Goal: Transaction & Acquisition: Purchase product/service

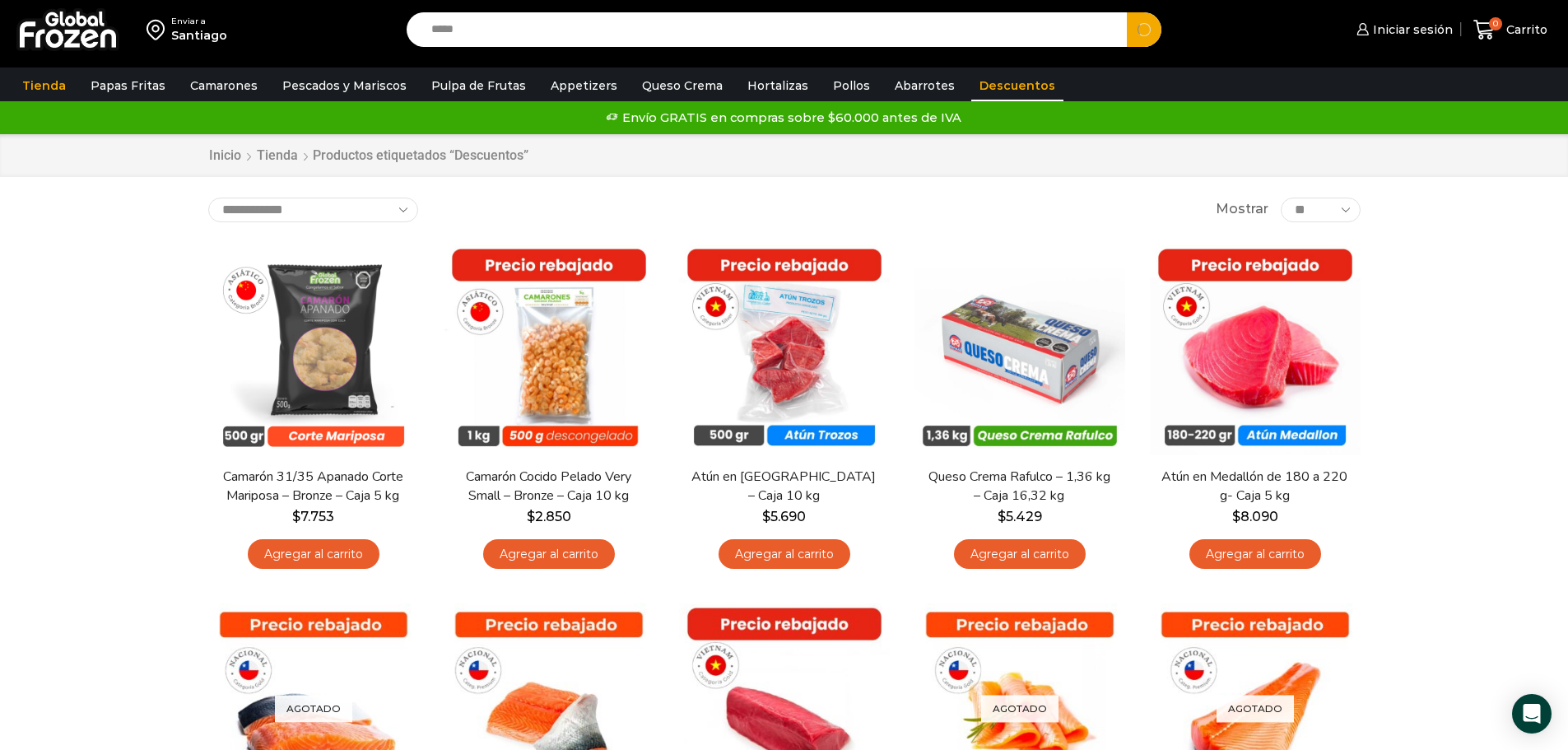
type input "*****"
click at [1127, 13] on button "Search" at bounding box center [1144, 29] width 35 height 35
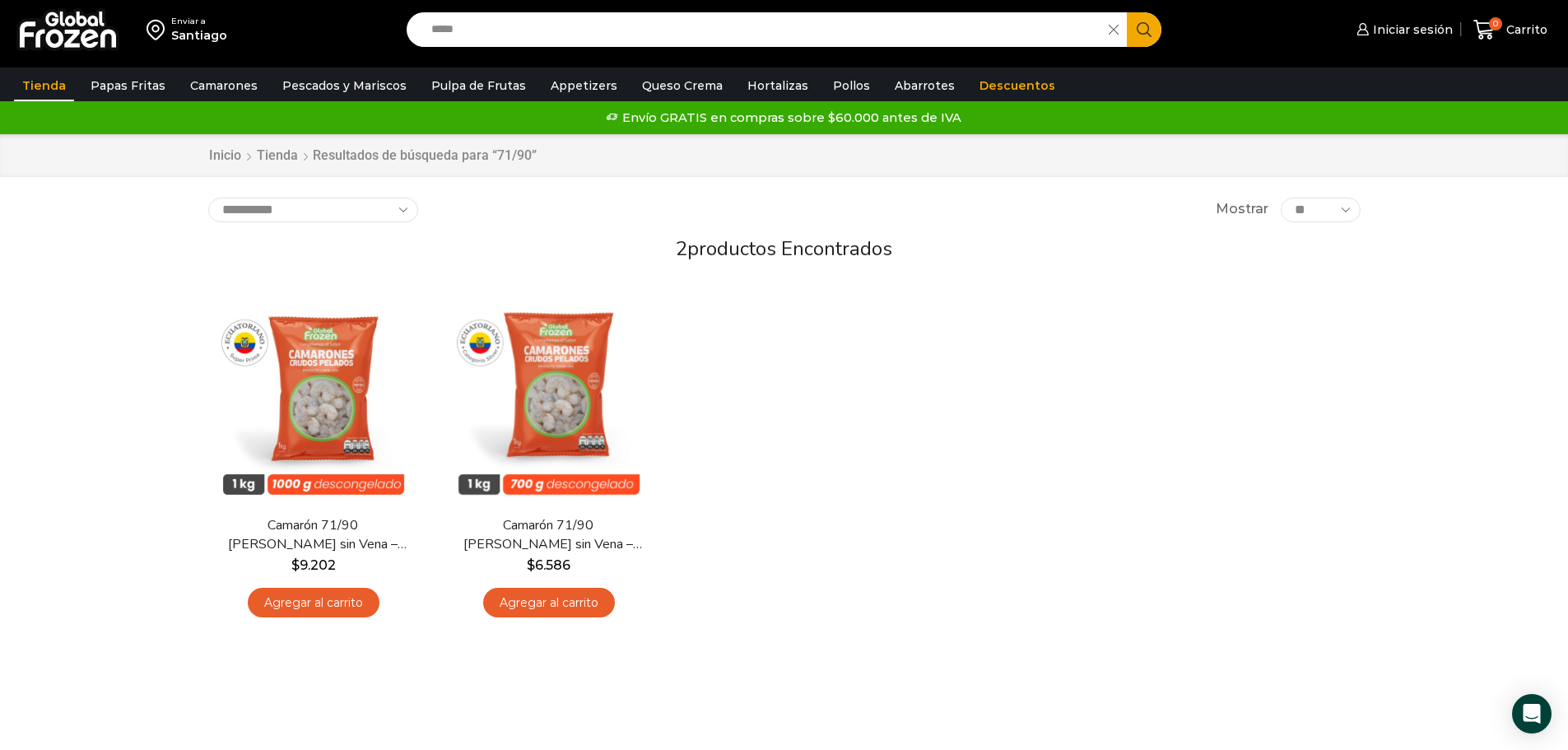
click at [852, 530] on div "En stock Vista Rápida Camarón 71/90 Crudo Pelado sin Vena – Super Prime – Caja …" at bounding box center [784, 460] width 1177 height 360
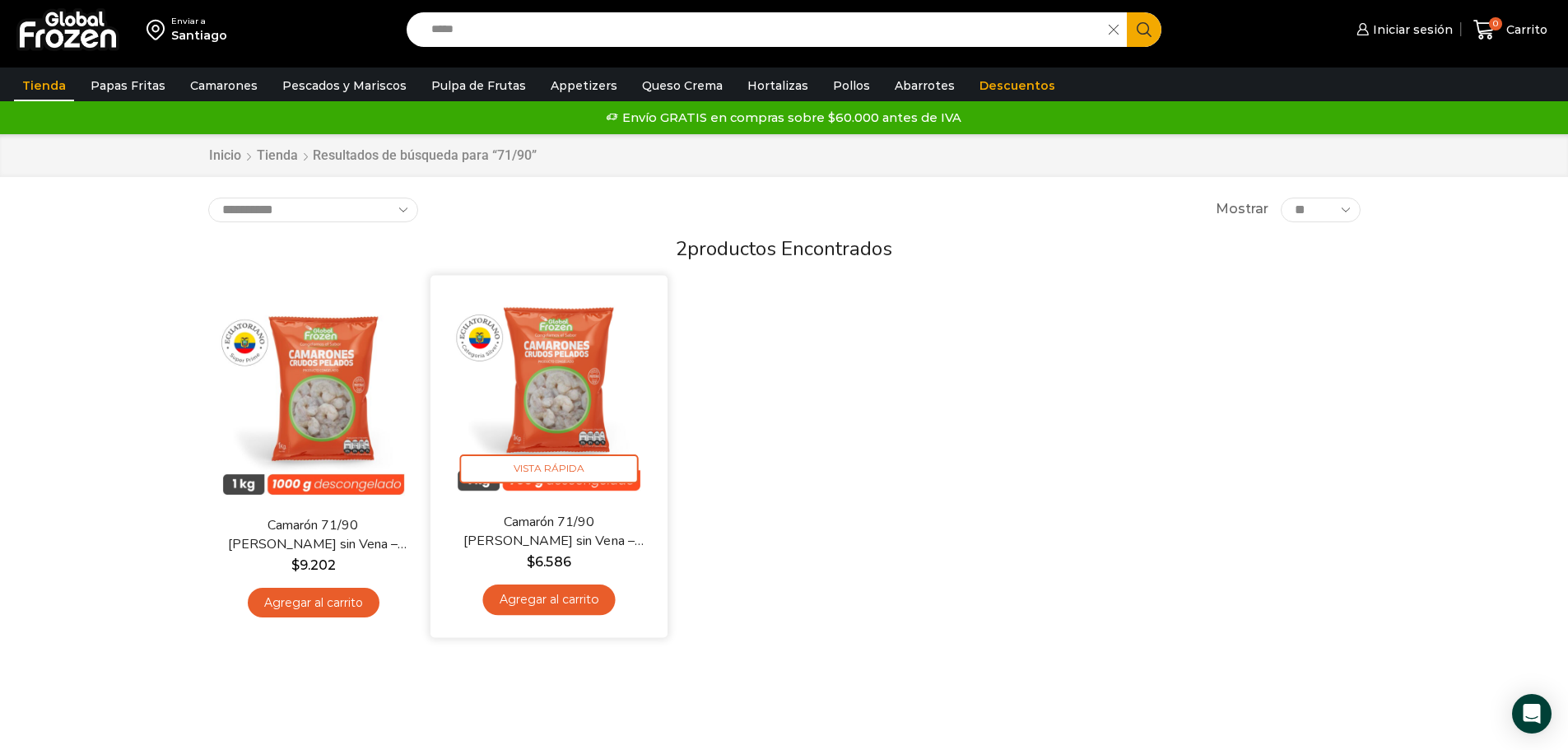
click at [544, 434] on img at bounding box center [549, 394] width 213 height 213
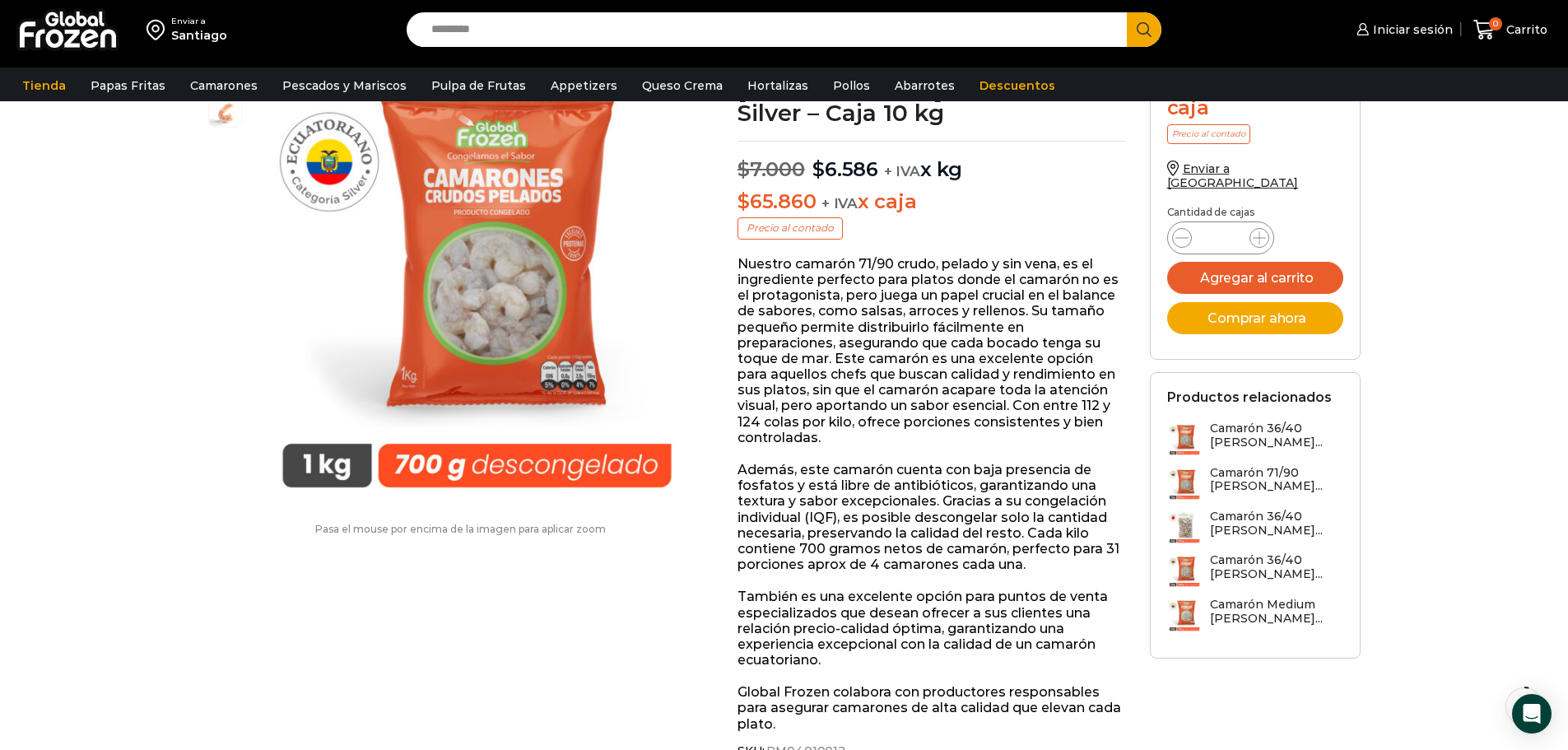
scroll to position [83, 0]
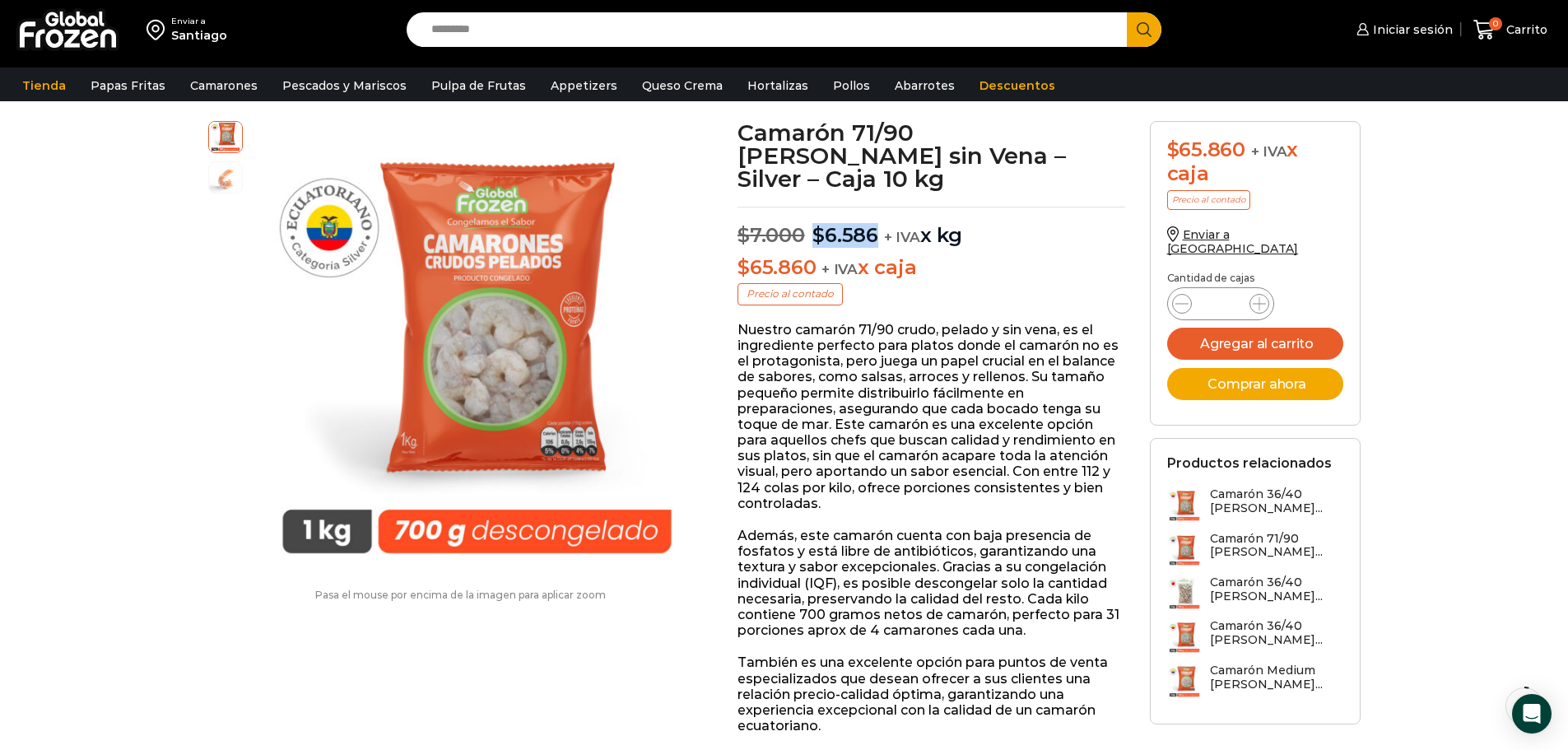
drag, startPoint x: 813, startPoint y: 214, endPoint x: 870, endPoint y: 216, distance: 57.0
click at [876, 223] on bdi "$ 6.586" at bounding box center [845, 235] width 66 height 24
copy bdi "$ 6.586"
